Goal: Browse casually: Explore the website without a specific task or goal

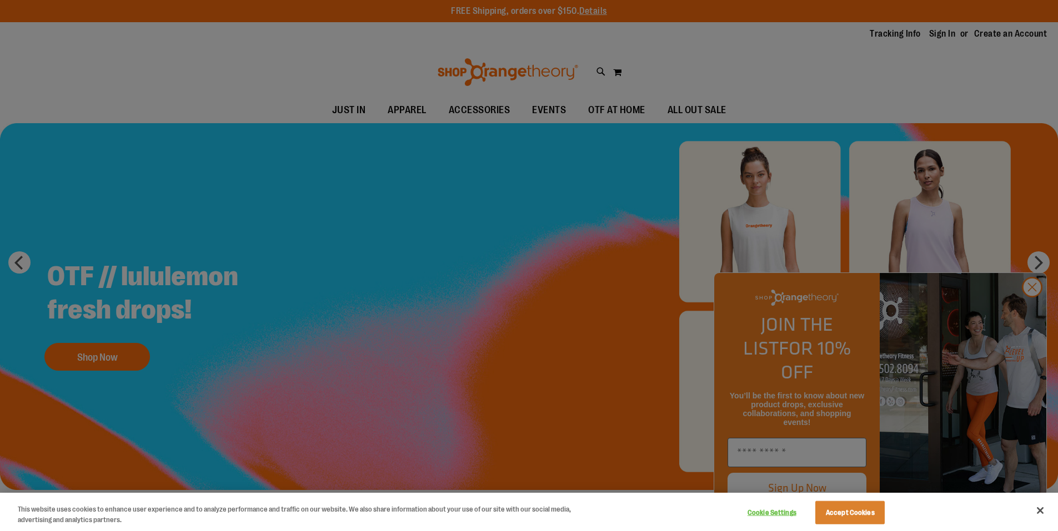
click at [1030, 310] on div at bounding box center [529, 265] width 1058 height 531
click at [1040, 512] on button "Close" at bounding box center [1040, 511] width 24 height 24
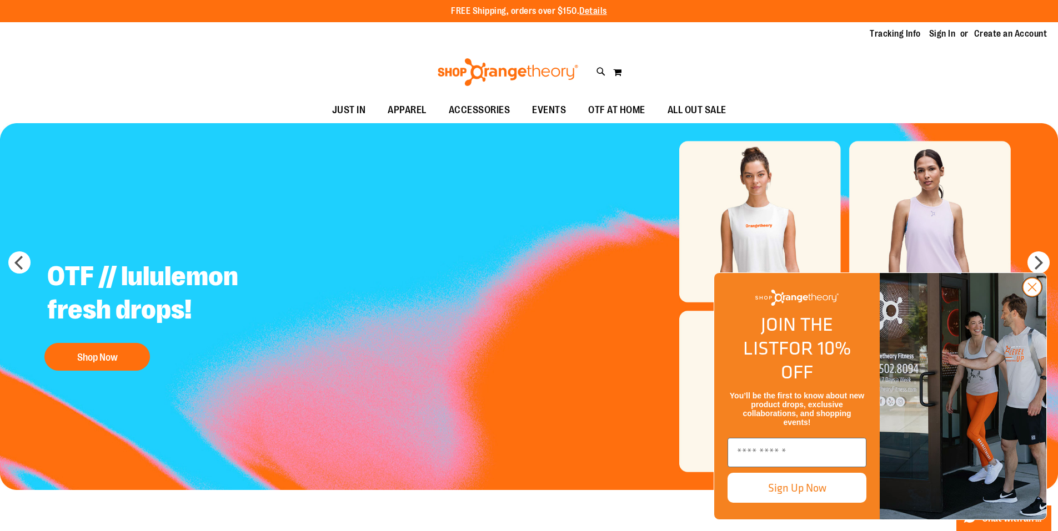
click at [1029, 292] on icon "Close dialog" at bounding box center [1033, 288] width 8 height 8
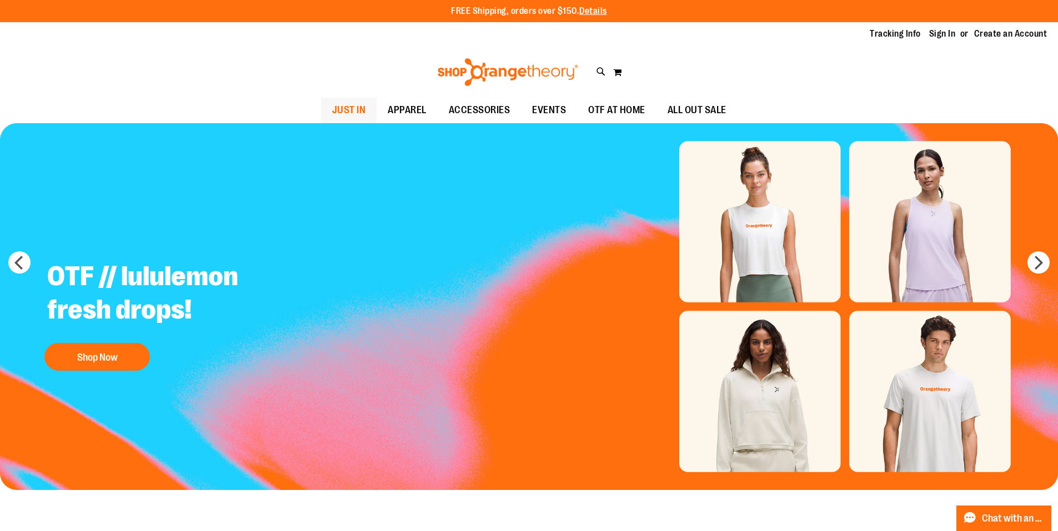
click at [340, 109] on link "JUST IN" at bounding box center [349, 111] width 56 height 26
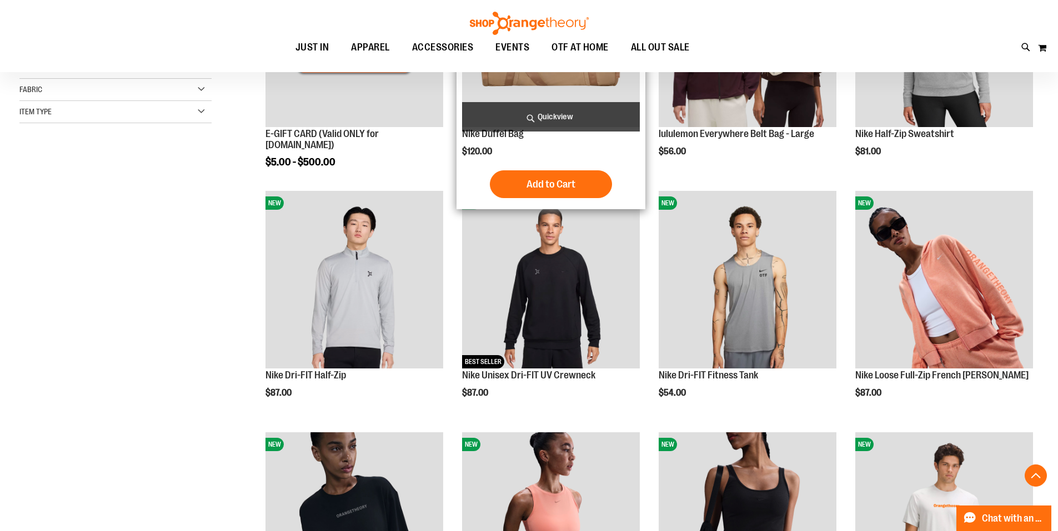
scroll to position [277, 0]
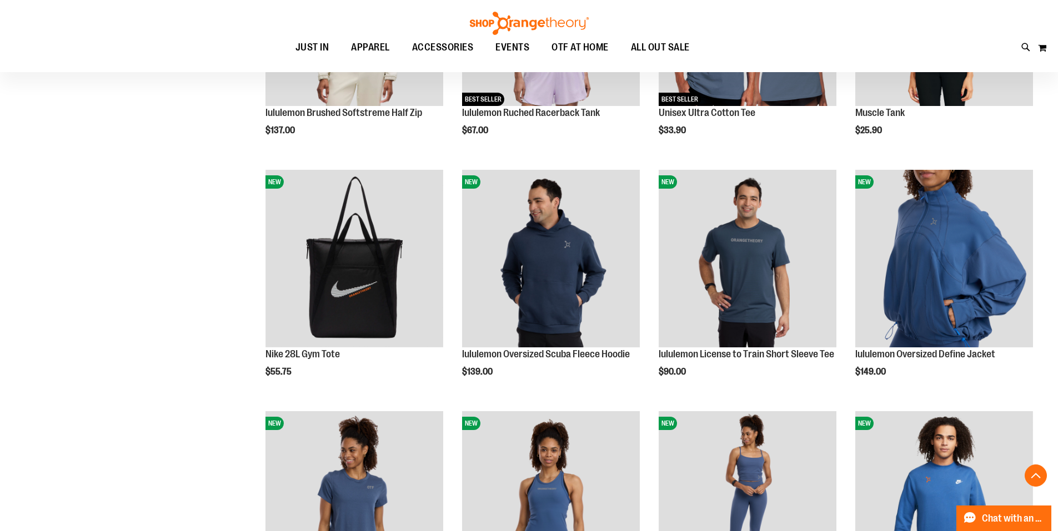
scroll to position [1055, 0]
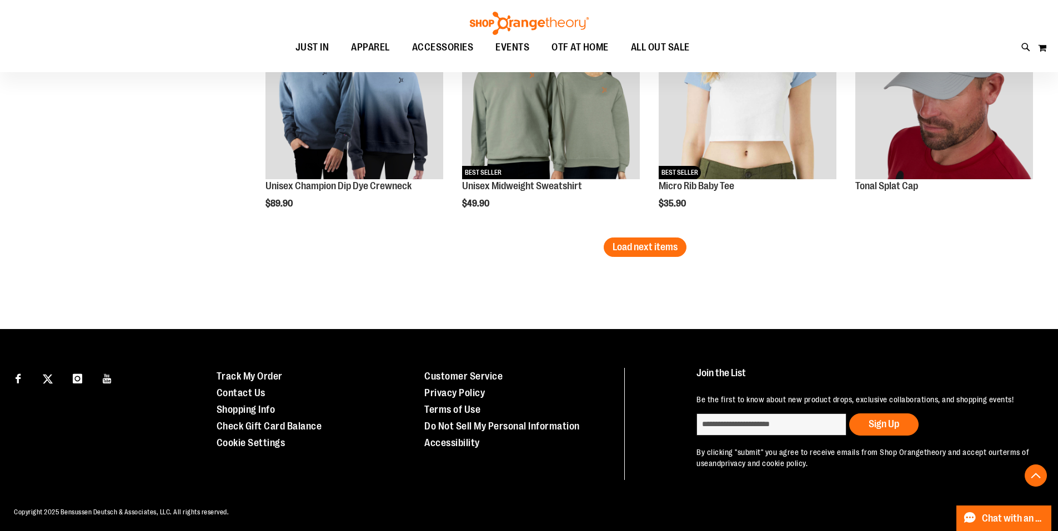
scroll to position [2160, 0]
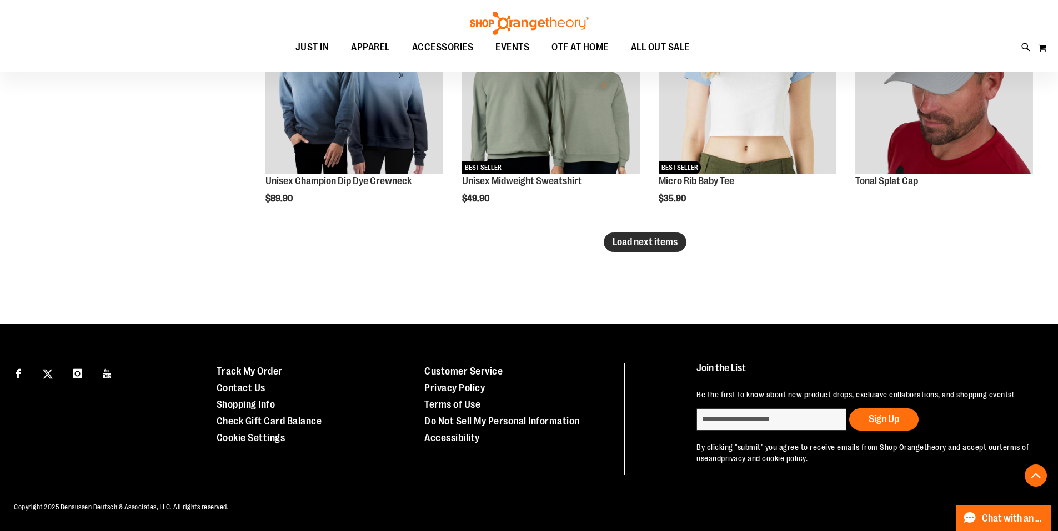
click at [663, 239] on span "Load next items" at bounding box center [645, 242] width 65 height 11
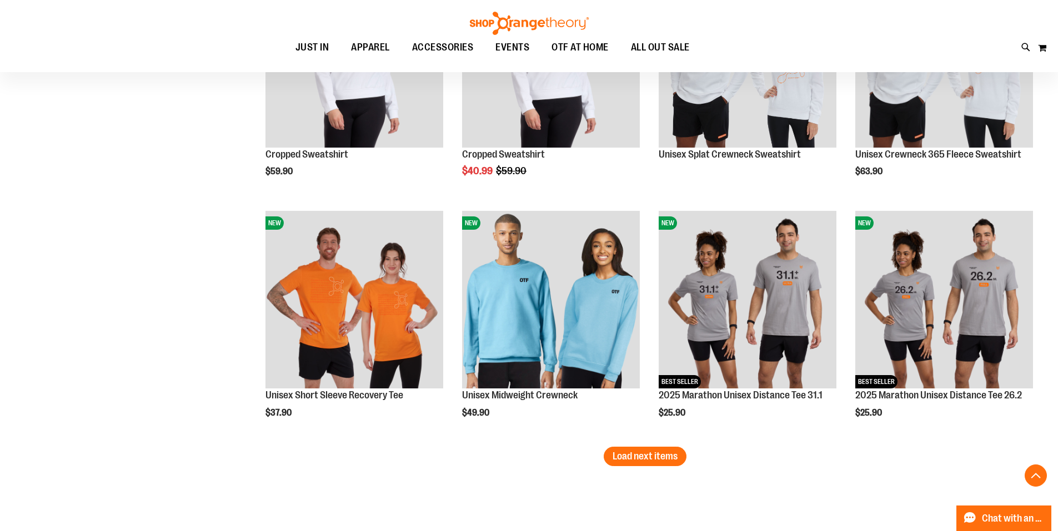
scroll to position [2662, 0]
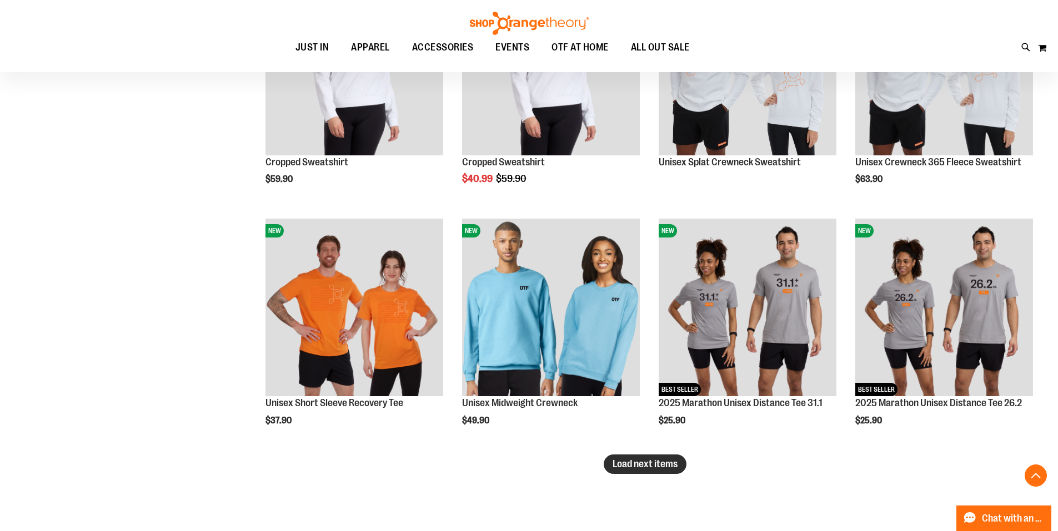
click at [676, 465] on span "Load next items" at bounding box center [645, 464] width 65 height 11
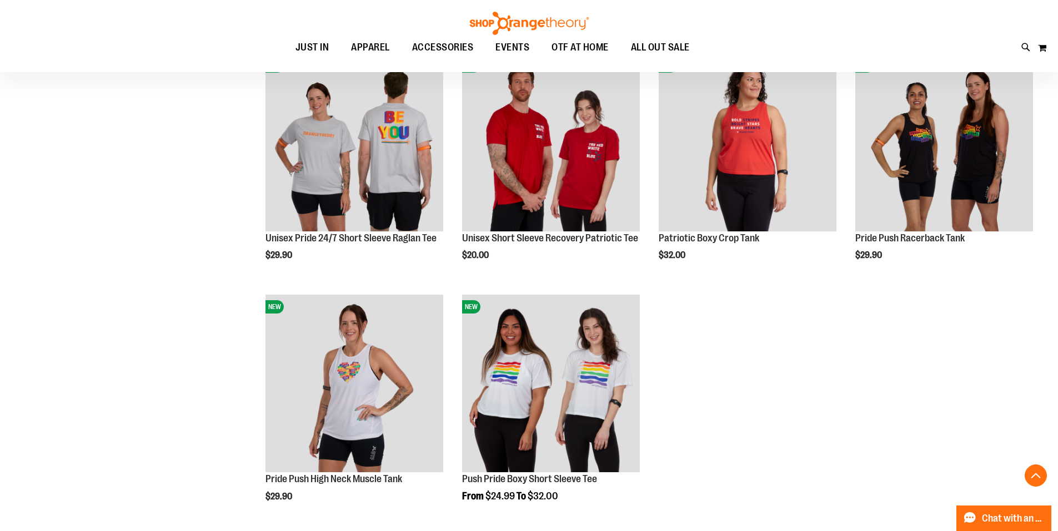
scroll to position [3384, 0]
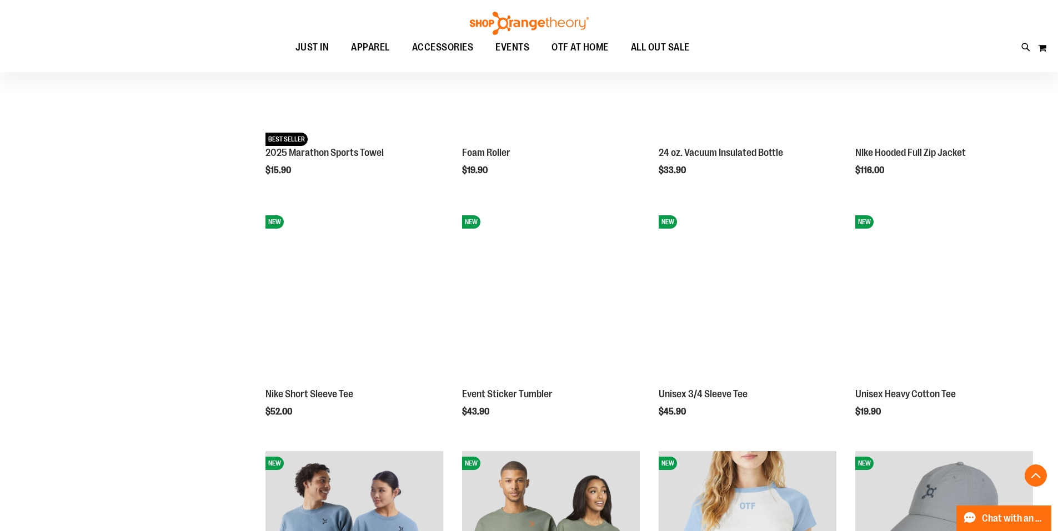
scroll to position [1646, 0]
